Goal: Task Accomplishment & Management: Manage account settings

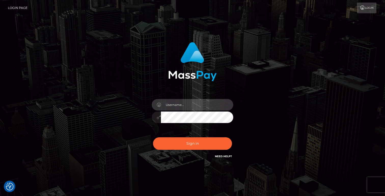
click at [173, 103] on input "text" at bounding box center [197, 104] width 72 height 11
type input "[EMAIL_ADDRESS][DOMAIN_NAME]"
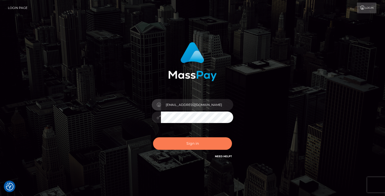
click at [190, 141] on button "Sign in" at bounding box center [192, 143] width 79 height 12
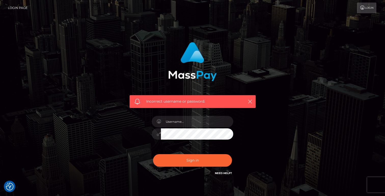
scroll to position [0, 0]
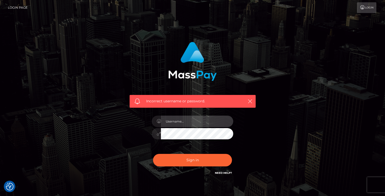
click at [184, 123] on input "text" at bounding box center [197, 120] width 72 height 11
type input "vikastvol@gmail.com"
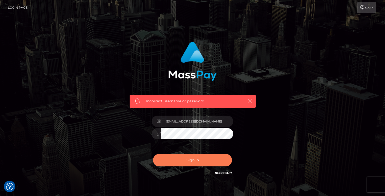
click at [184, 160] on button "Sign in" at bounding box center [192, 160] width 79 height 12
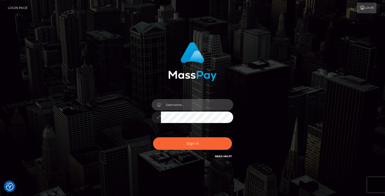
click at [197, 107] on input "text" at bounding box center [197, 104] width 72 height 11
type input "vikastvol@gmail.com"
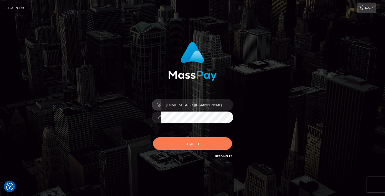
click at [194, 145] on button "Sign in" at bounding box center [192, 143] width 79 height 12
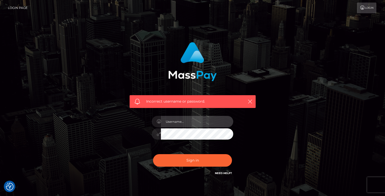
click at [186, 118] on input "text" at bounding box center [197, 121] width 72 height 11
type input "1989-02-22"
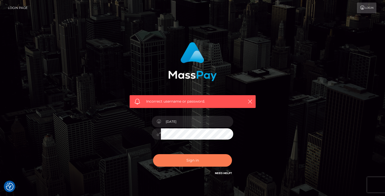
click at [191, 164] on button "Sign in" at bounding box center [192, 160] width 79 height 12
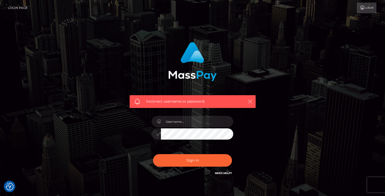
click at [248, 102] on icon "button" at bounding box center [250, 101] width 5 height 5
